Goal: Information Seeking & Learning: Check status

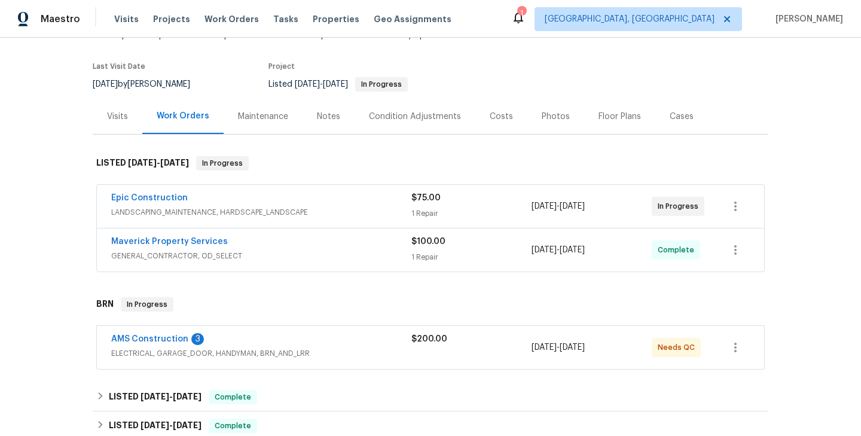
scroll to position [123, 0]
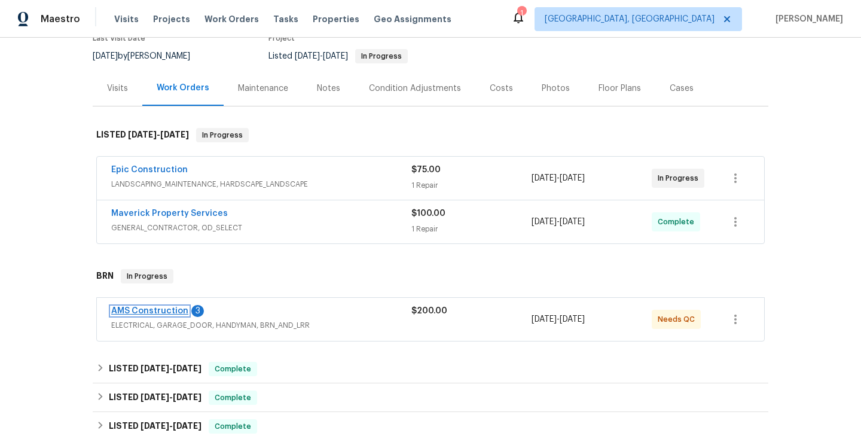
click at [160, 307] on link "AMS Construction" at bounding box center [149, 311] width 77 height 8
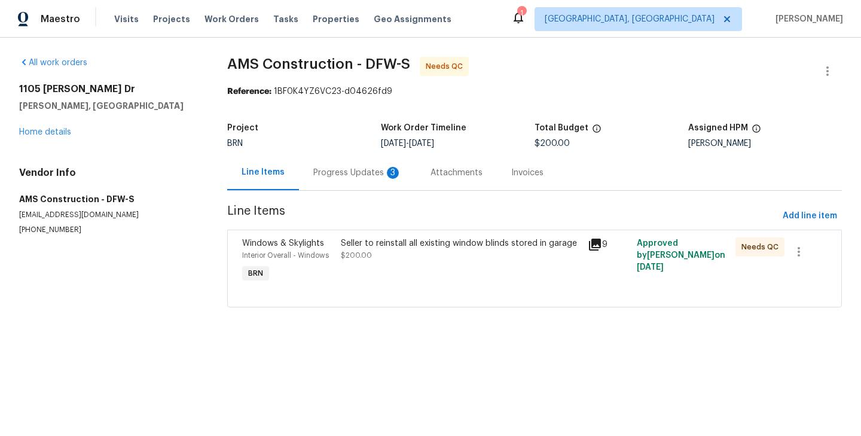
click at [349, 179] on div "Progress Updates 3" at bounding box center [357, 172] width 117 height 35
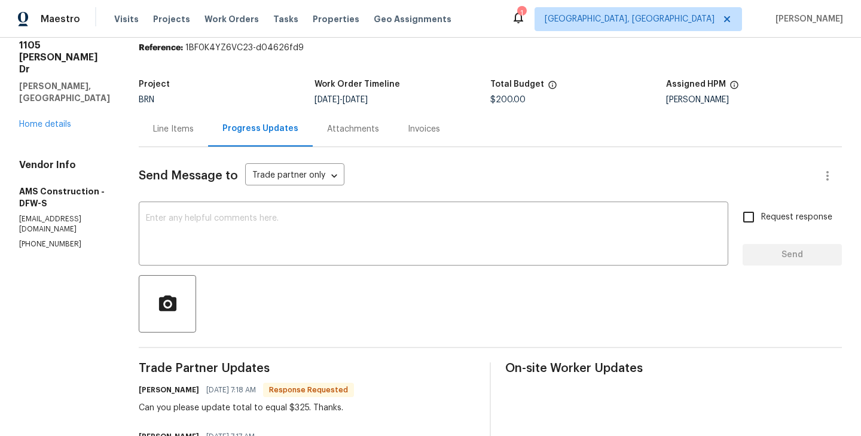
scroll to position [46, 0]
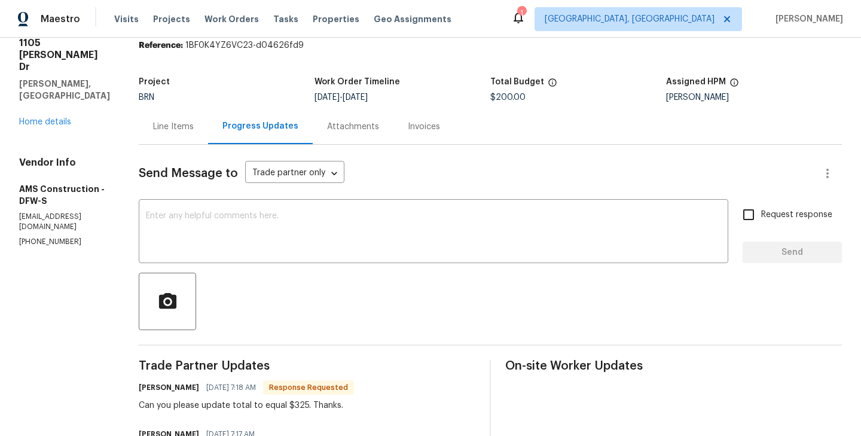
click at [153, 132] on div "Line Items" at bounding box center [173, 127] width 41 height 12
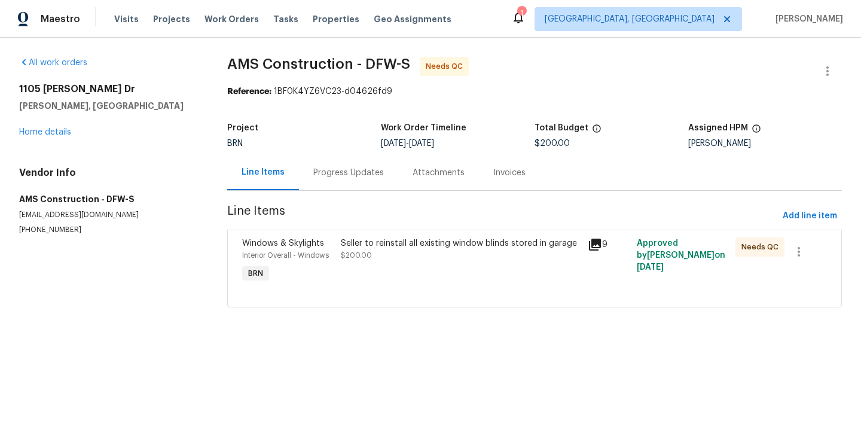
click at [336, 264] on div "Windows & Skylights Interior Overall - Windows BRN" at bounding box center [288, 261] width 99 height 55
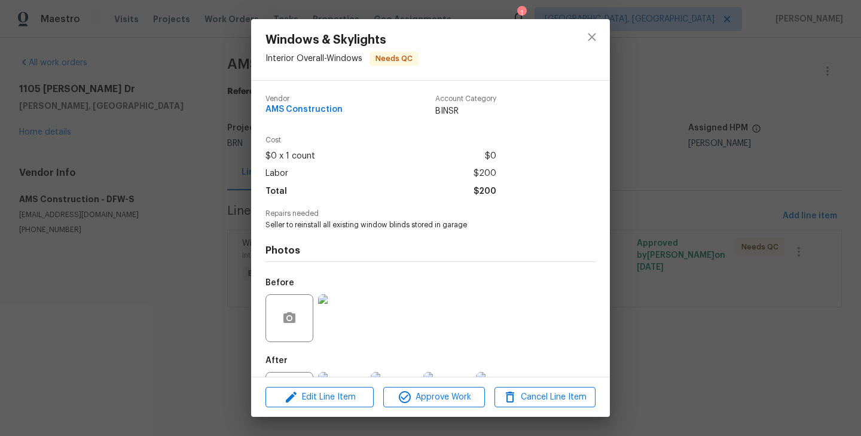
click at [240, 237] on div "Windows & Skylights Interior Overall - Windows Needs QC Vendor AMS Construction…" at bounding box center [430, 218] width 861 height 436
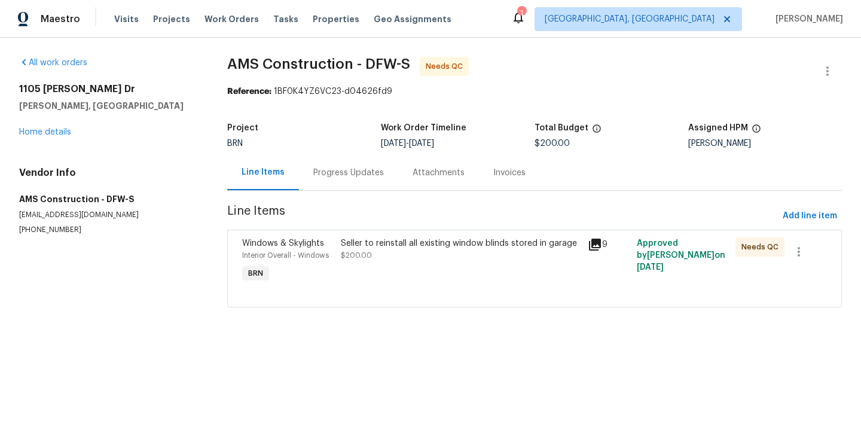
click at [330, 191] on div "Line Items Progress Updates Attachments Invoices" at bounding box center [534, 173] width 615 height 36
click at [354, 125] on div "Project" at bounding box center [304, 132] width 154 height 16
click at [354, 160] on div "Progress Updates" at bounding box center [348, 172] width 99 height 35
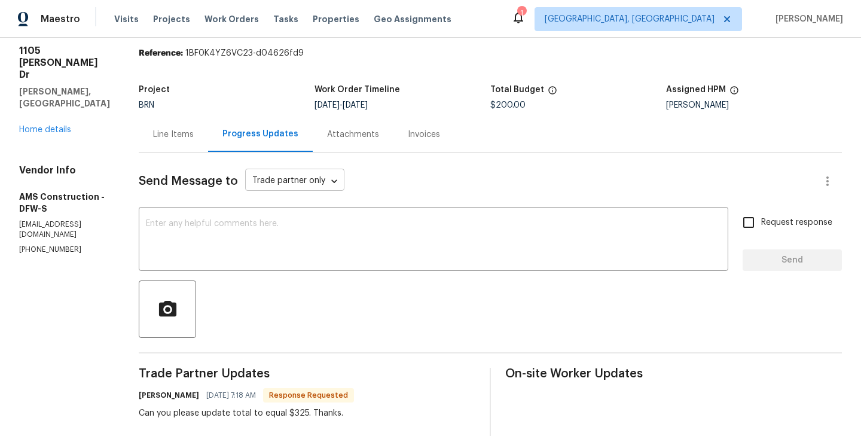
scroll to position [42, 0]
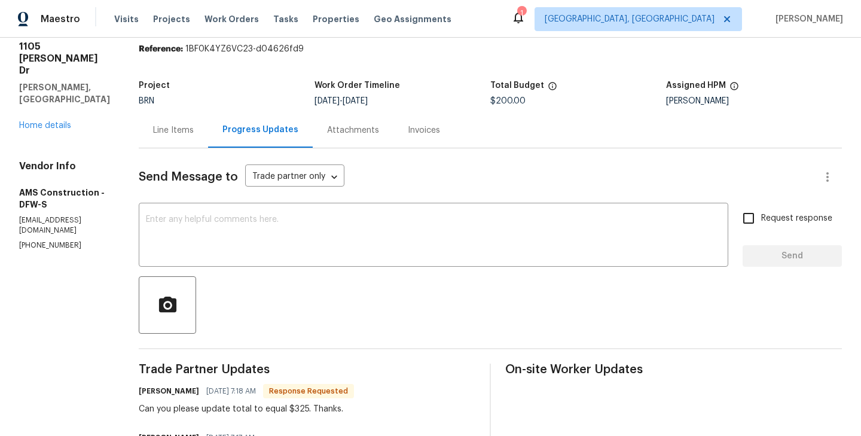
click at [153, 142] on div "Line Items" at bounding box center [173, 129] width 69 height 35
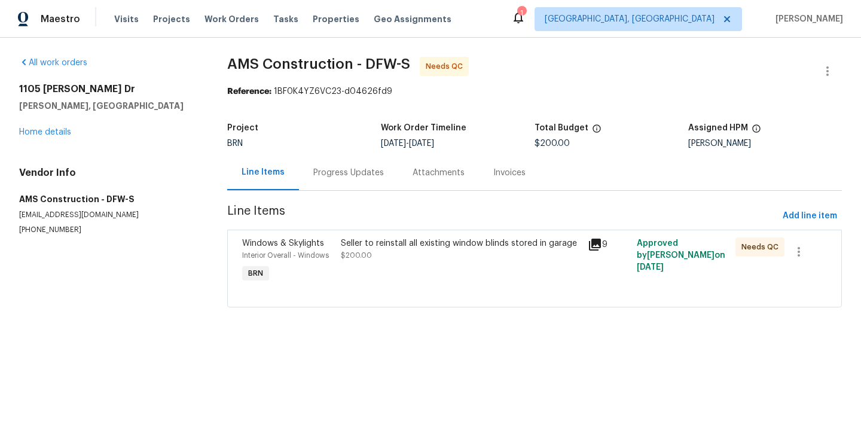
click at [339, 181] on div "Progress Updates" at bounding box center [348, 172] width 99 height 35
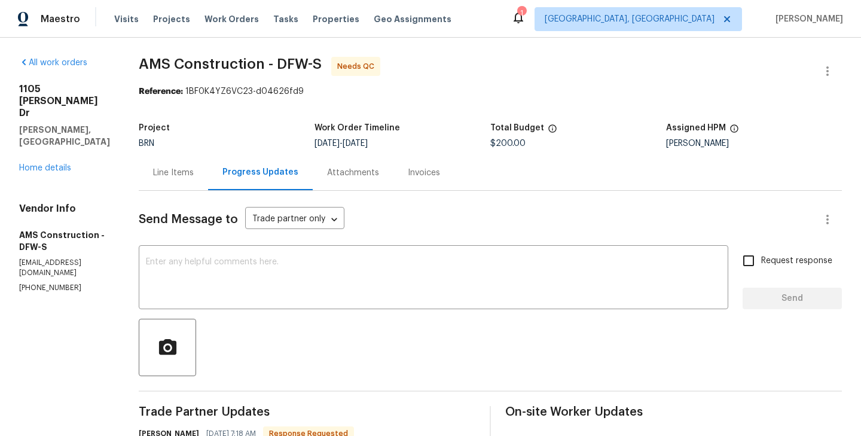
click at [159, 181] on div "Line Items" at bounding box center [173, 172] width 69 height 35
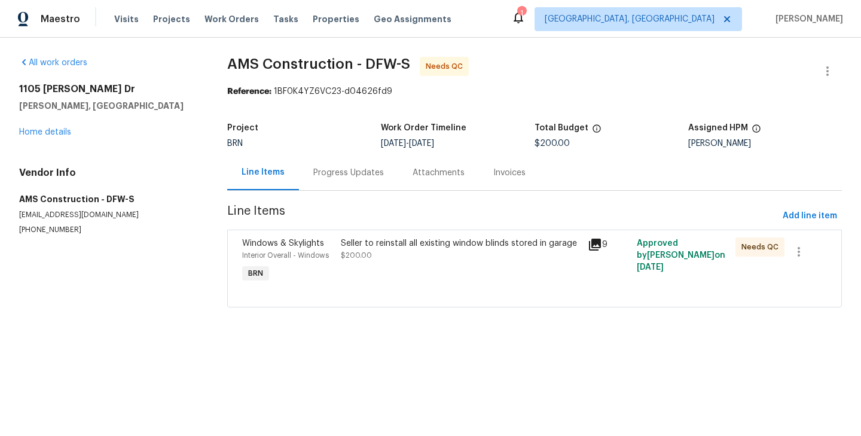
click at [334, 182] on div "Progress Updates" at bounding box center [348, 172] width 99 height 35
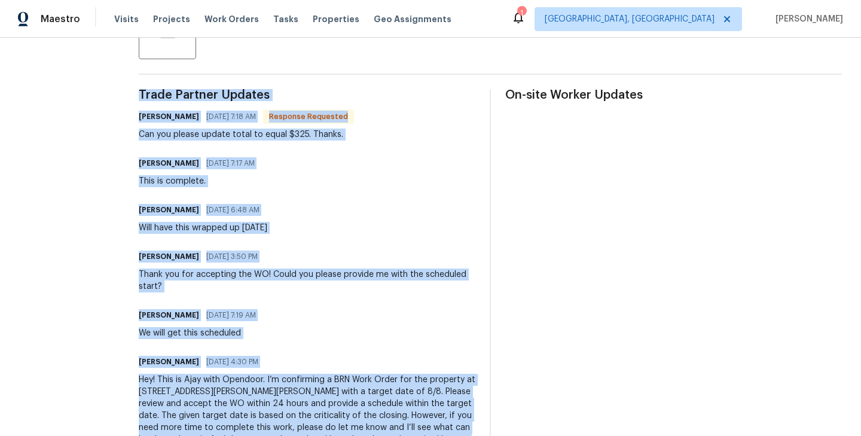
scroll to position [305, 0]
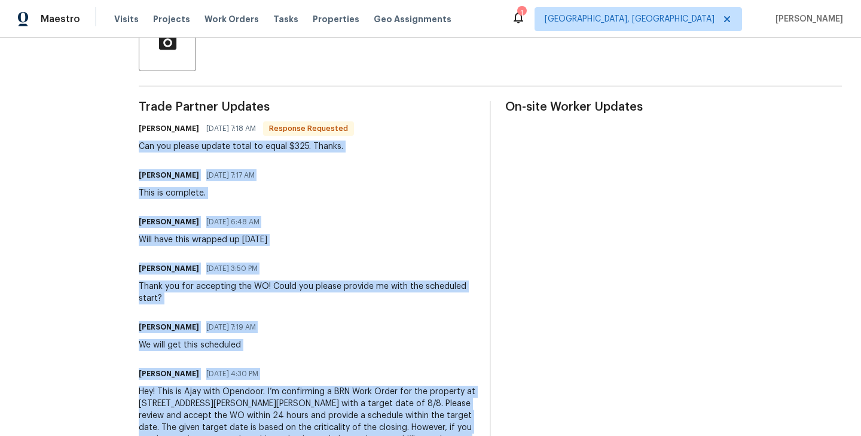
drag, startPoint x: 150, startPoint y: 397, endPoint x: 122, endPoint y: 142, distance: 256.9
click at [122, 142] on div "All work orders 1105 Granger Dr McKinney, TX 75071 Home details Vendor Info AMS…" at bounding box center [430, 124] width 861 height 782
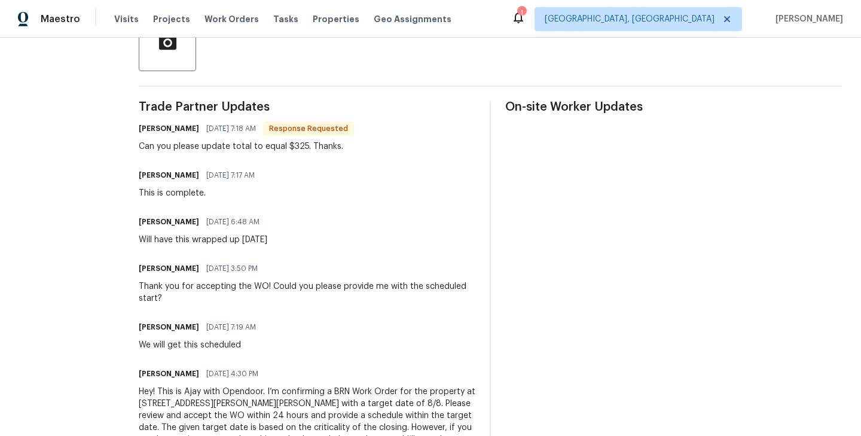
click at [93, 206] on section "All work orders 1105 Granger Dr McKinney, TX 75071 Home details Vendor Info AMS…" at bounding box center [64, 124] width 91 height 744
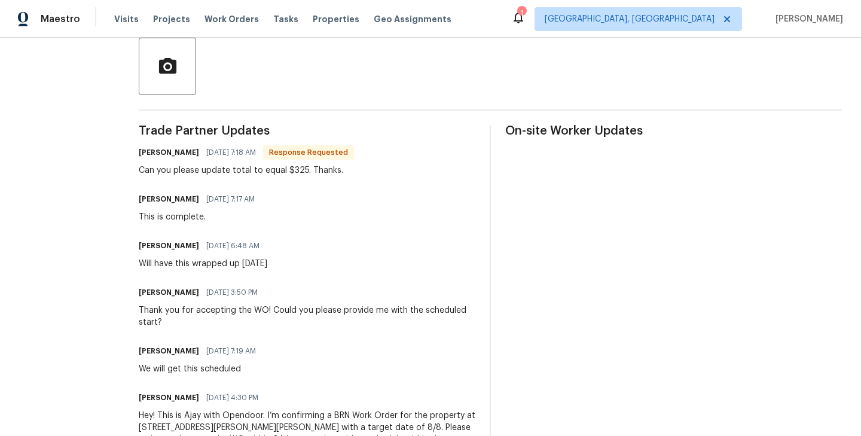
scroll to position [290, 0]
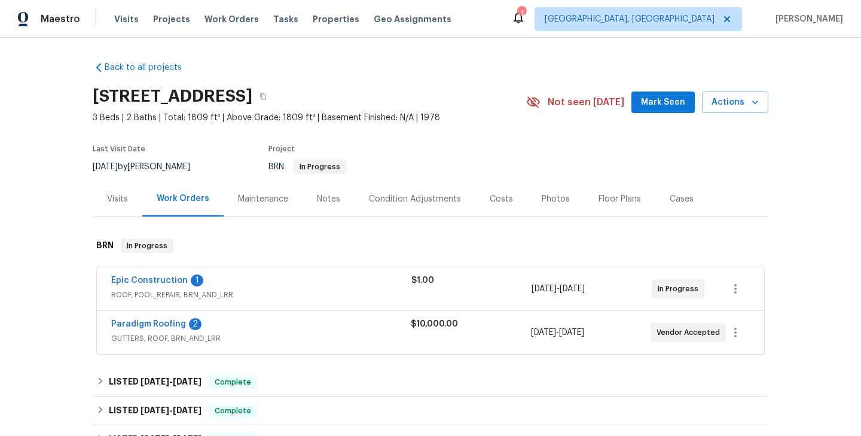
click at [145, 287] on div "Epic Construction 1" at bounding box center [261, 282] width 300 height 14
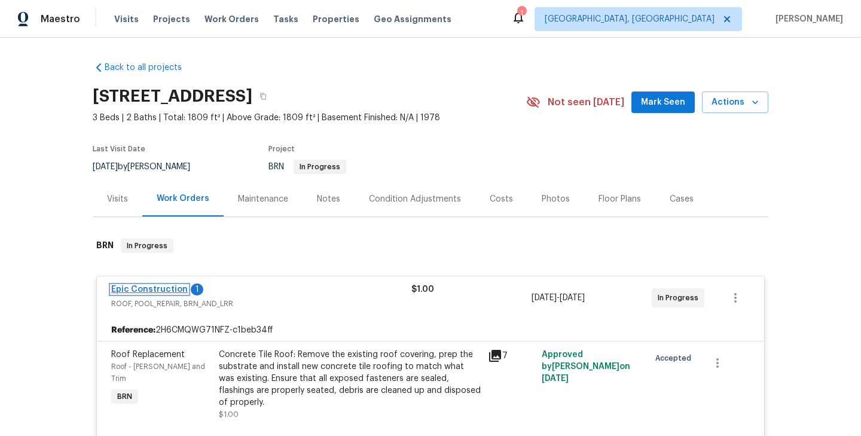
click at [154, 291] on link "Epic Construction" at bounding box center [149, 289] width 77 height 8
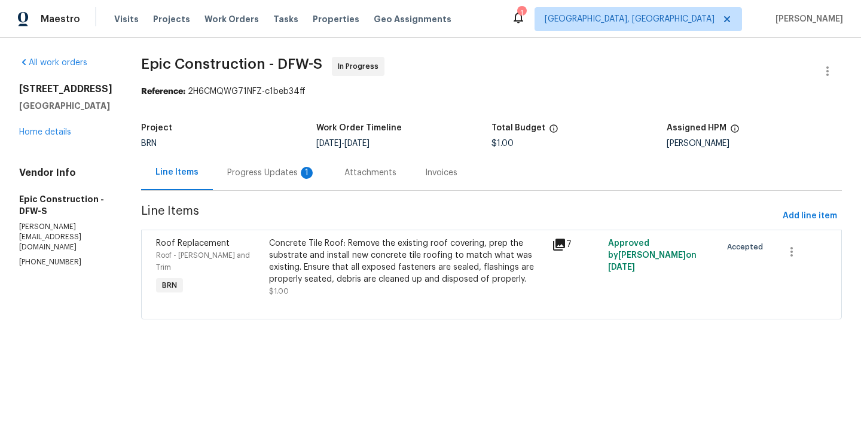
click at [304, 173] on div "1" at bounding box center [307, 173] width 12 height 12
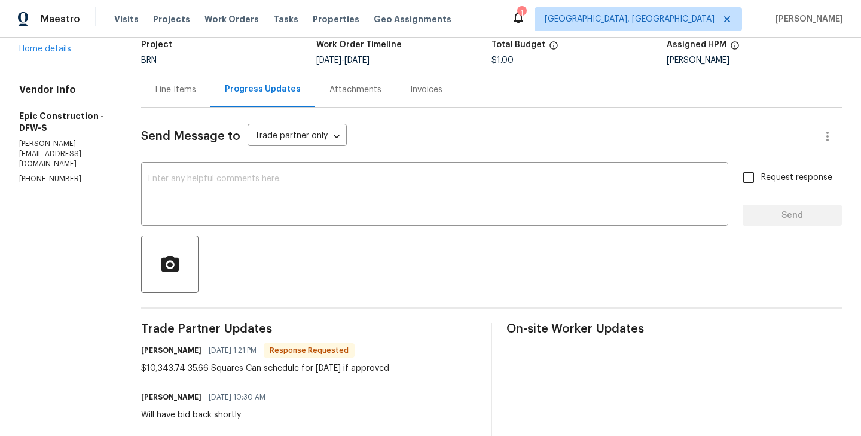
scroll to position [39, 0]
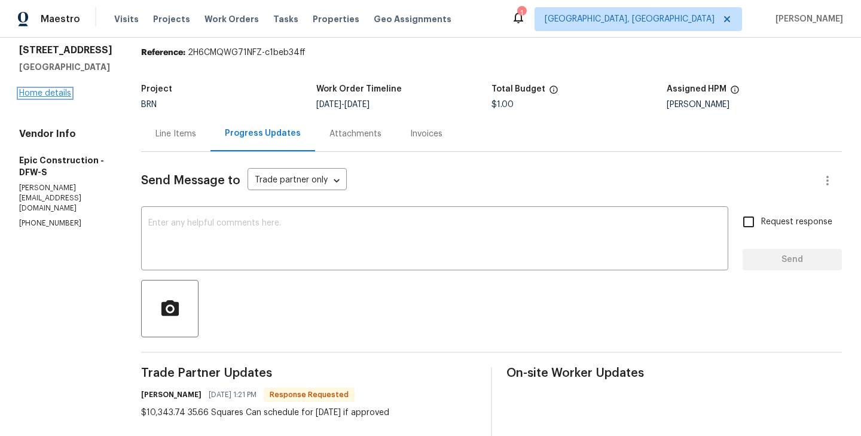
click at [32, 98] on link "Home details" at bounding box center [45, 93] width 52 height 8
